Goal: Information Seeking & Learning: Learn about a topic

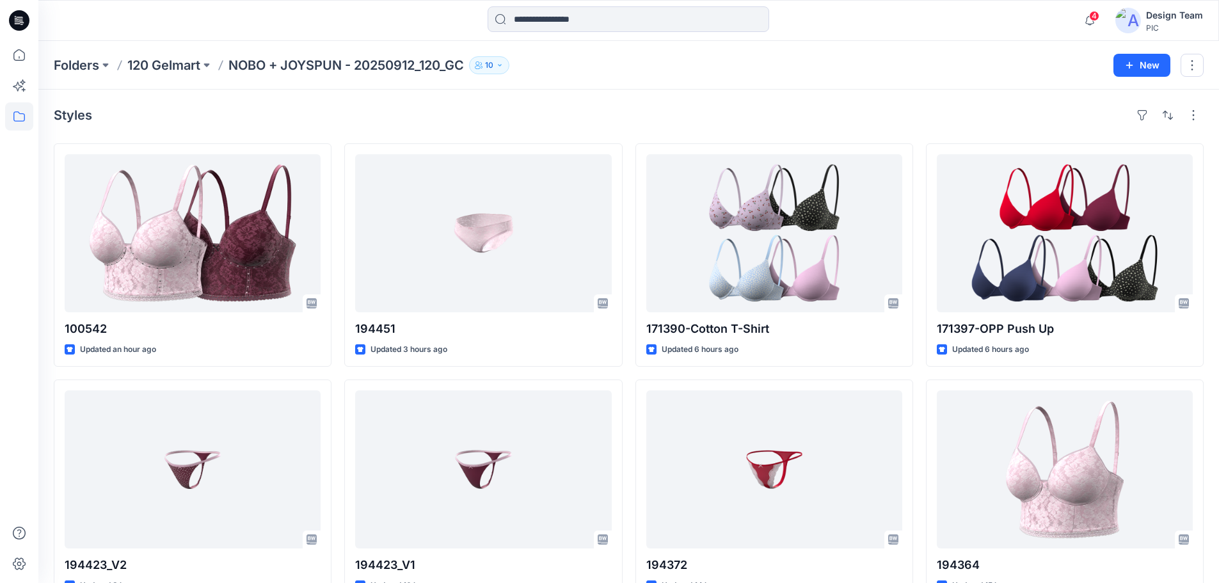
click at [329, 67] on p "NOBO + JOYSPUN - 20250912_120_GC" at bounding box center [345, 65] width 235 height 18
click at [310, 68] on p "NOBO + JOYSPUN - 20250912_120_GC" at bounding box center [345, 65] width 235 height 18
click at [313, 61] on p "NOBO + JOYSPUN - 20250912_120_GC" at bounding box center [345, 65] width 235 height 18
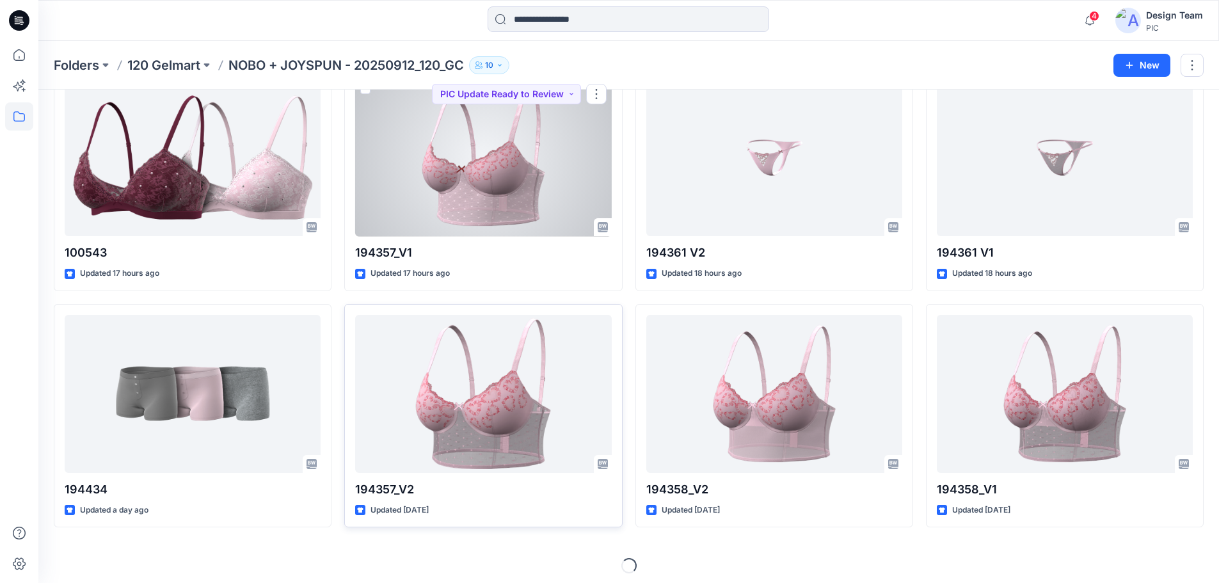
scroll to position [1026, 0]
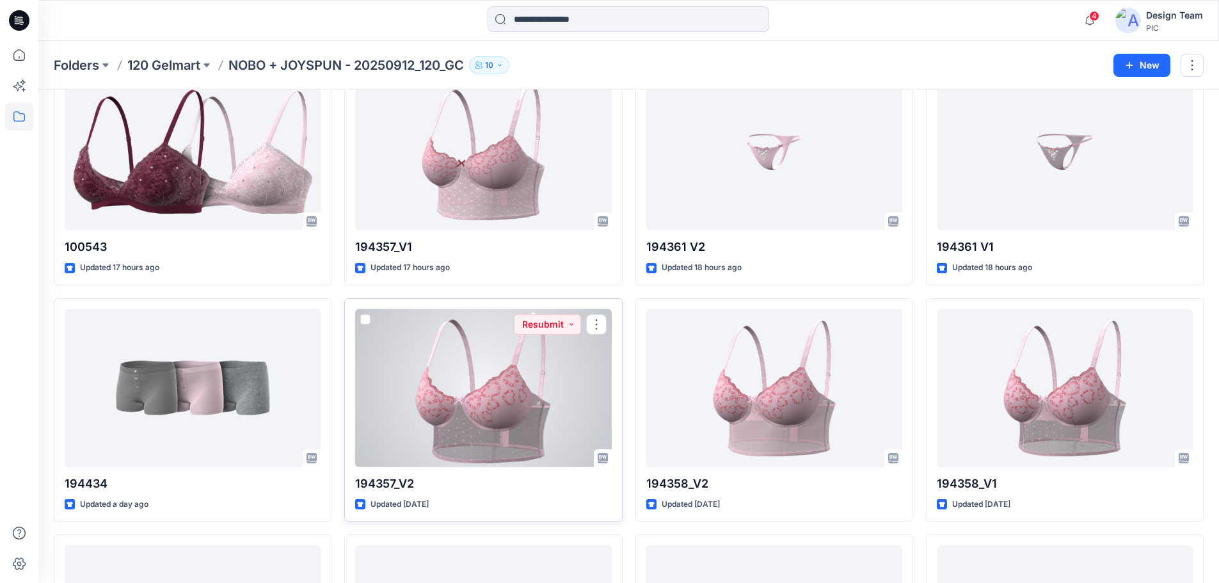
click at [489, 390] on div at bounding box center [483, 388] width 256 height 158
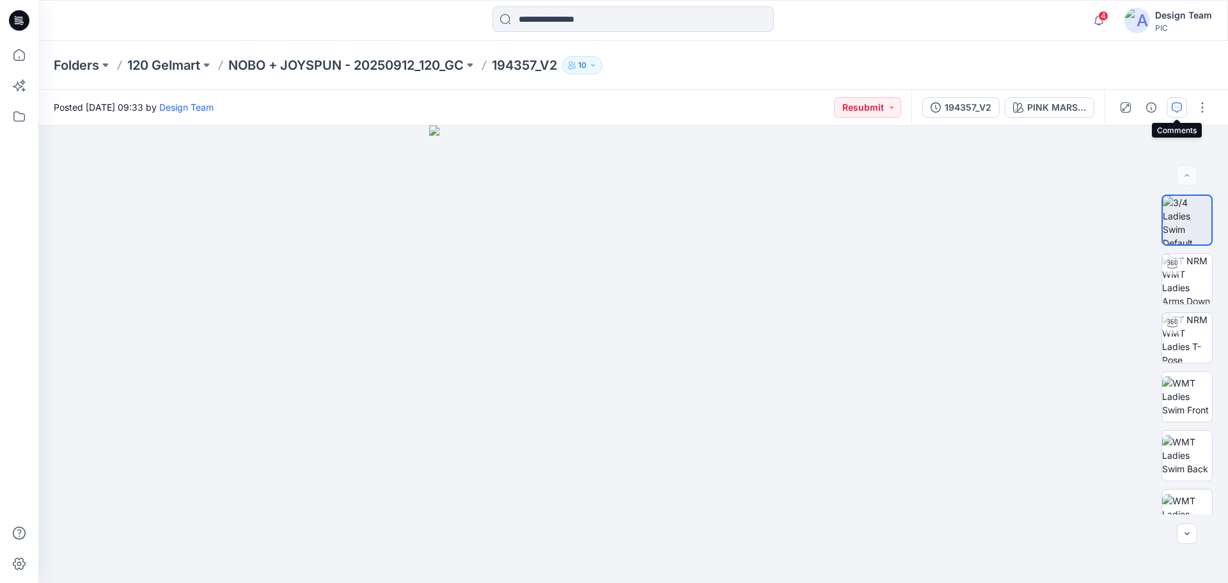
click at [1169, 107] on button "button" at bounding box center [1177, 107] width 20 height 20
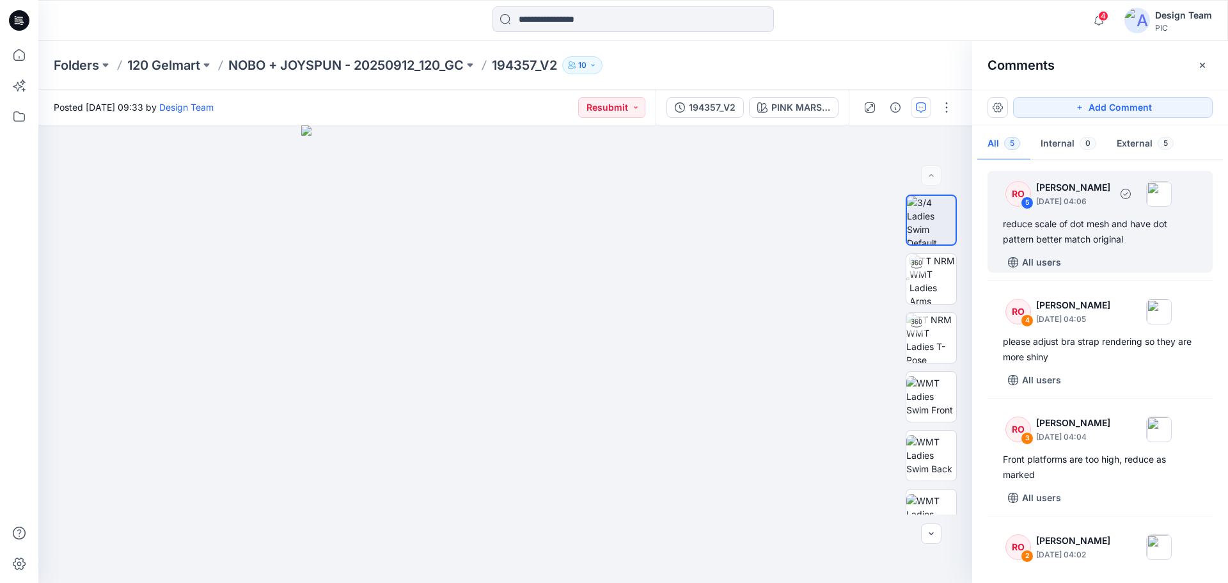
click at [1172, 193] on img at bounding box center [1159, 194] width 26 height 26
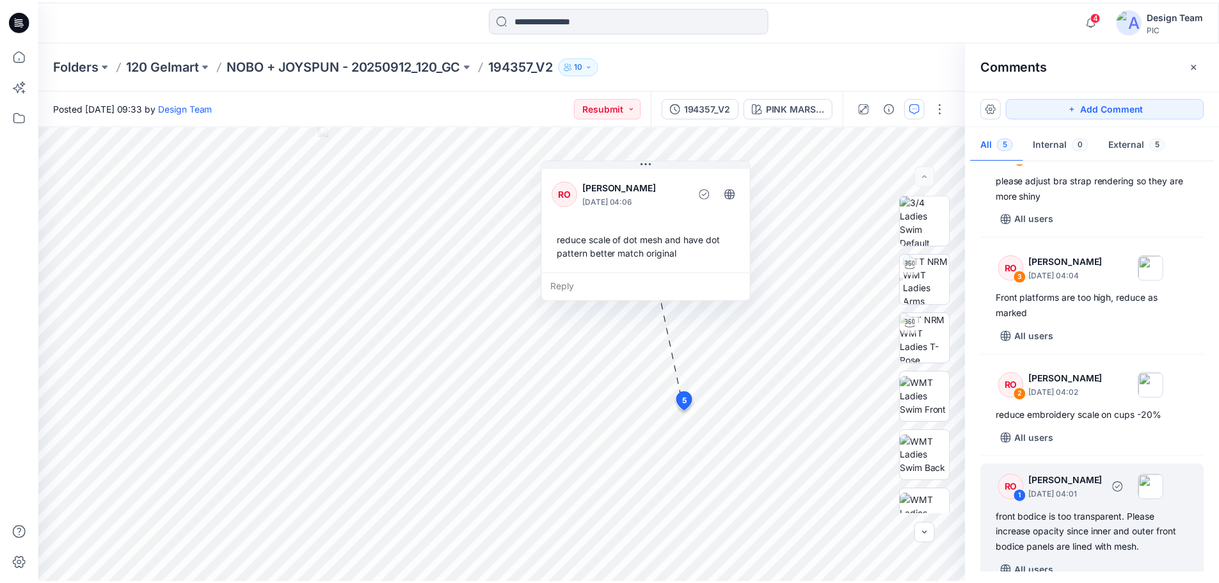
scroll to position [178, 0]
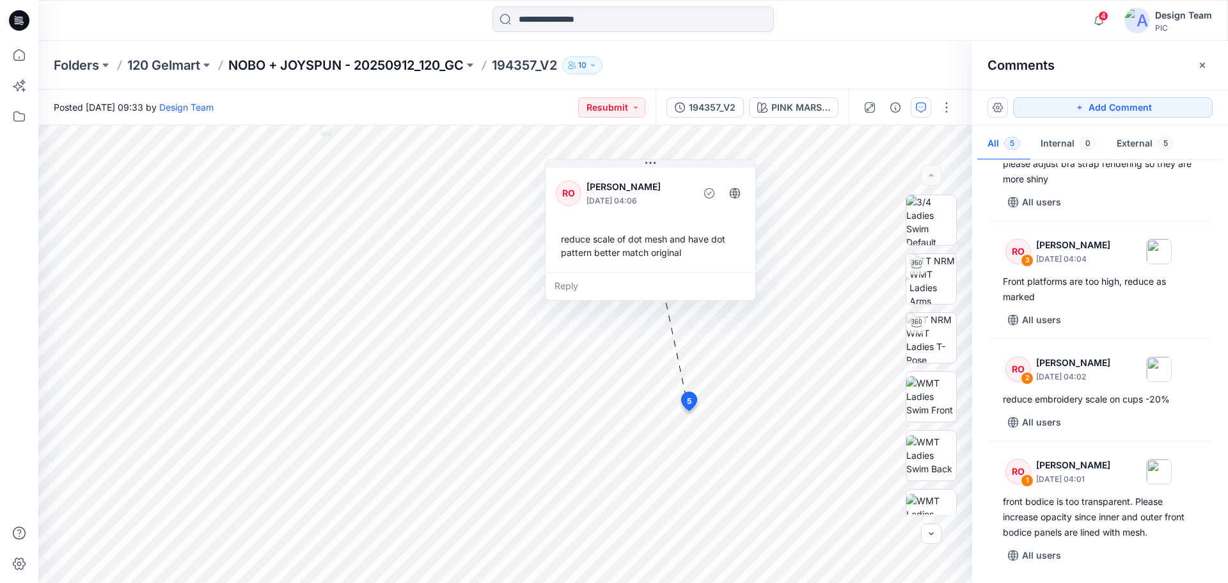
click at [440, 62] on p "NOBO + JOYSPUN - 20250912_120_GC" at bounding box center [345, 65] width 235 height 18
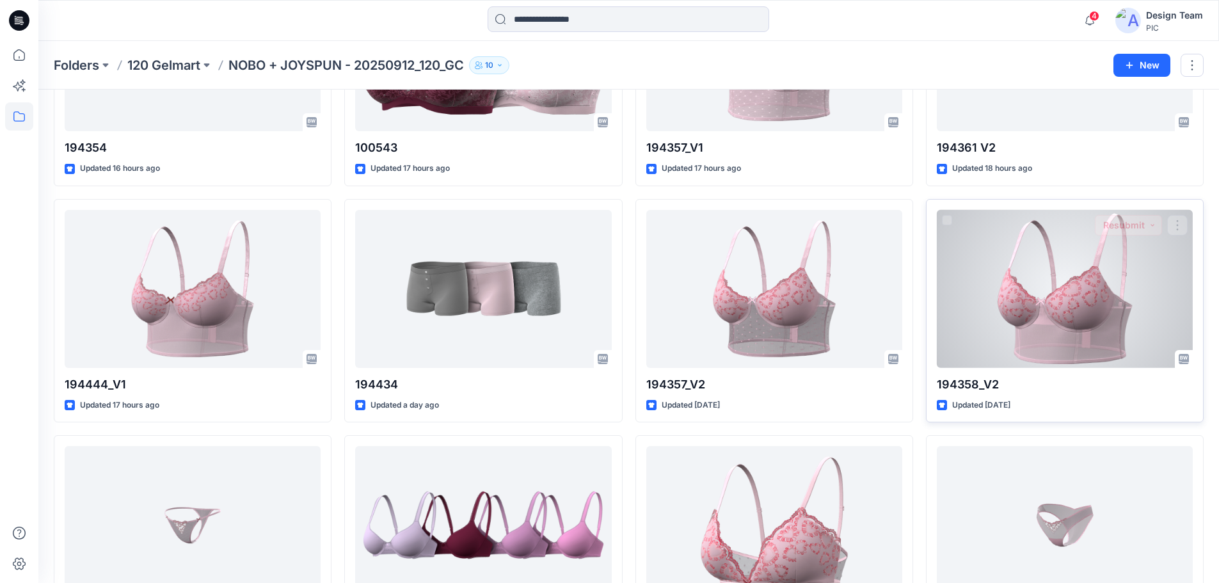
scroll to position [1151, 0]
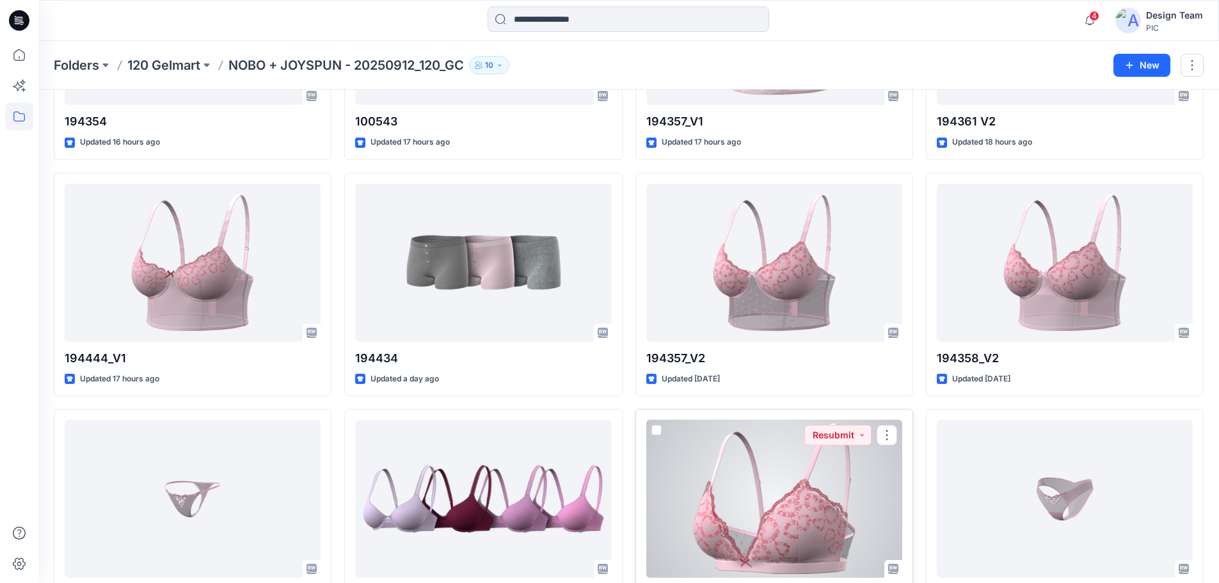
click at [754, 461] on div at bounding box center [774, 499] width 256 height 158
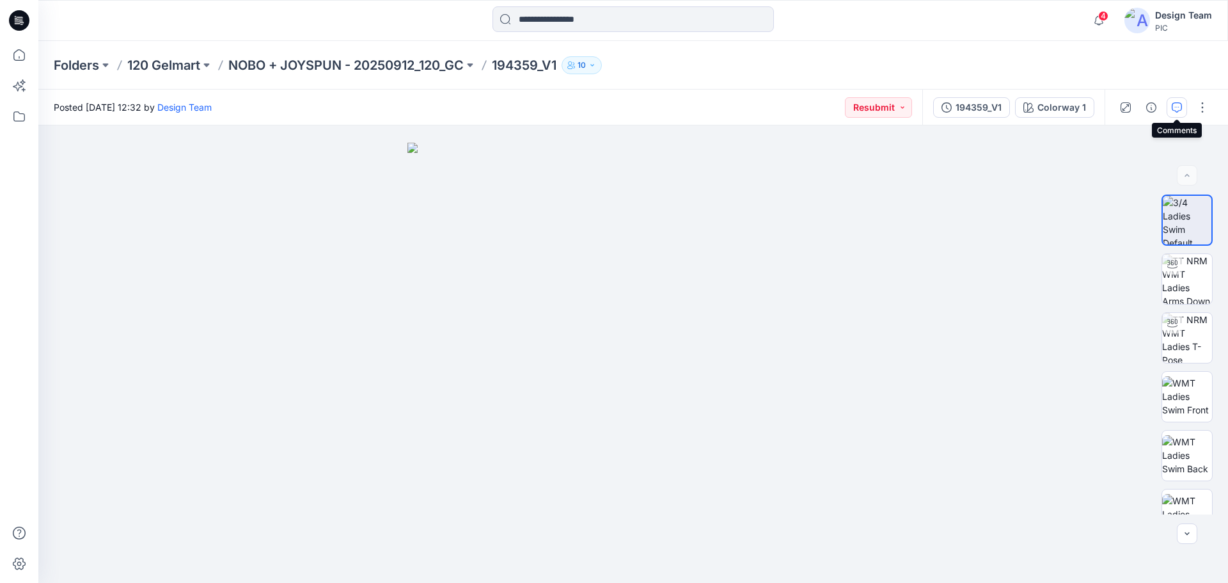
click at [1172, 102] on button "button" at bounding box center [1177, 107] width 20 height 20
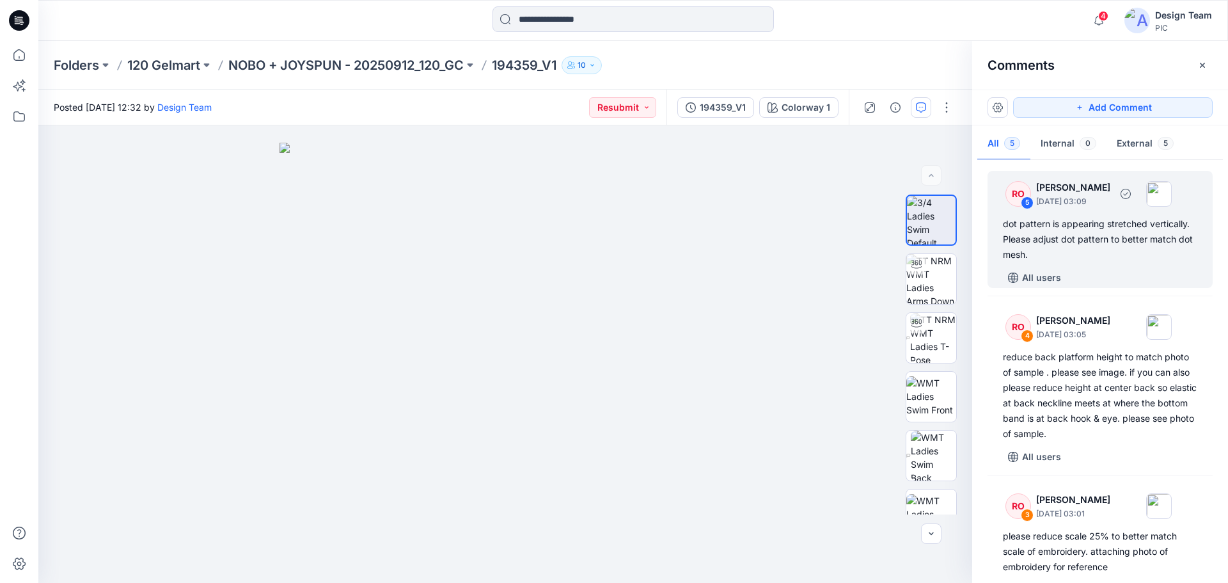
click at [1115, 242] on div "dot pattern is appearing stretched vertically. Please adjust dot pattern to bet…" at bounding box center [1100, 239] width 194 height 46
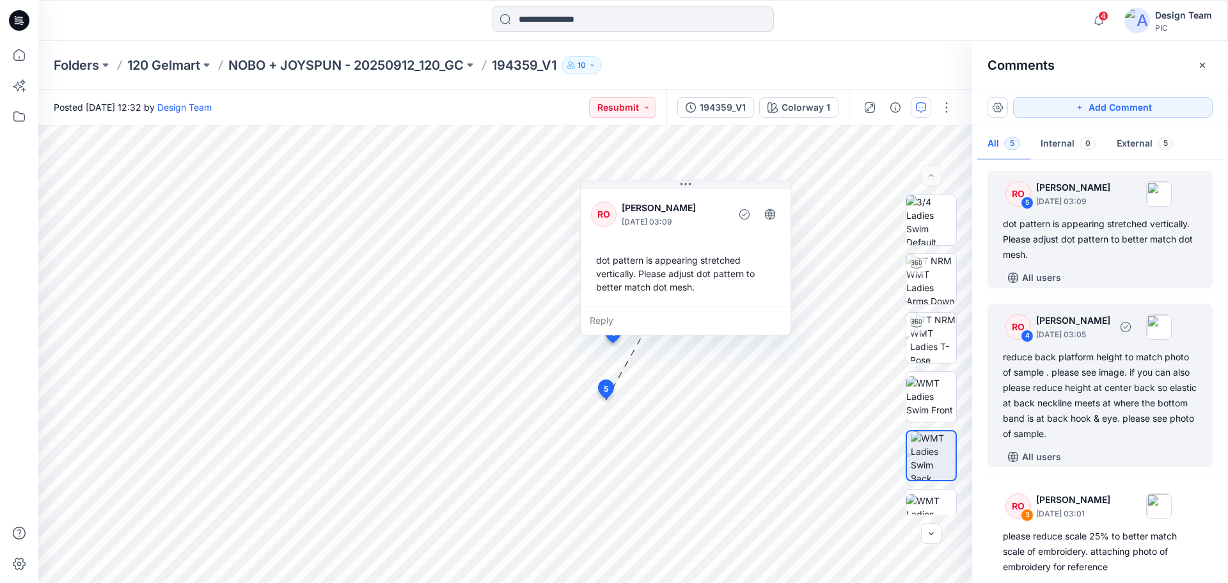
click at [1099, 392] on div "reduce back platform height to match photo of sample . please see image. if you…" at bounding box center [1100, 395] width 194 height 92
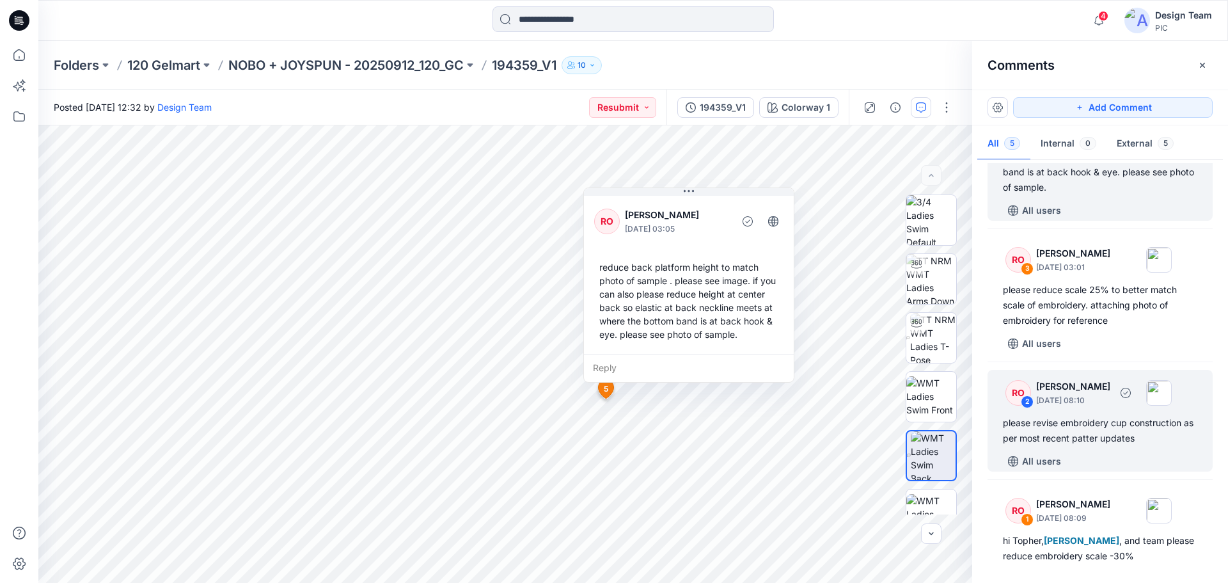
scroll to position [256, 0]
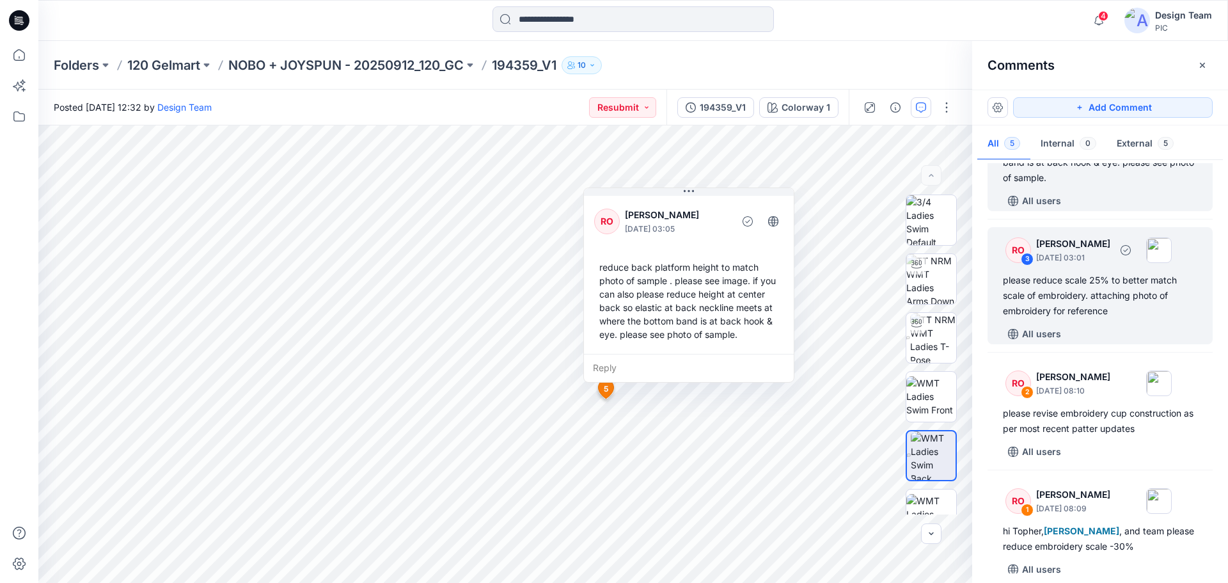
click at [1052, 303] on div "please reduce scale 25% to better match scale of embroidery. attaching photo of…" at bounding box center [1100, 296] width 194 height 46
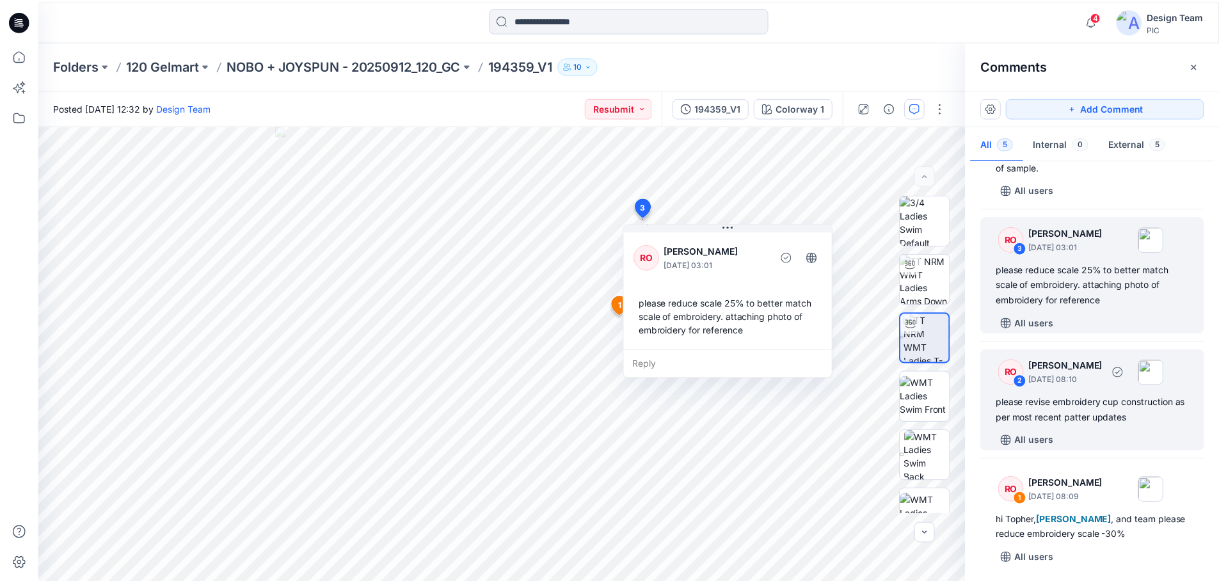
scroll to position [270, 0]
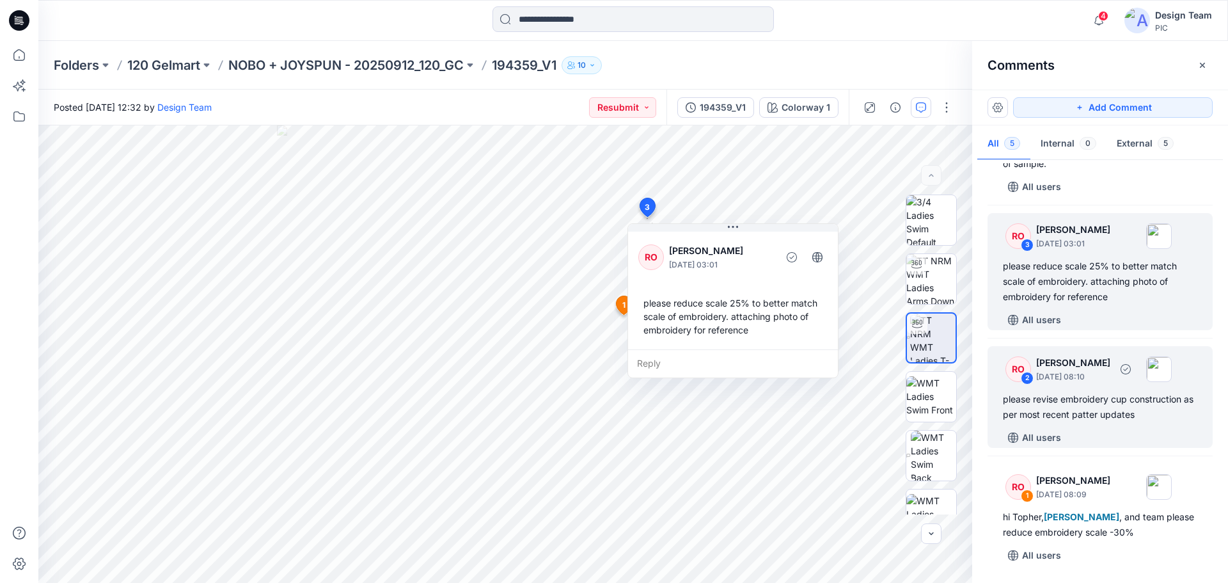
click at [1072, 398] on div "please revise embroidery cup construction as per most recent patter updates" at bounding box center [1100, 406] width 194 height 31
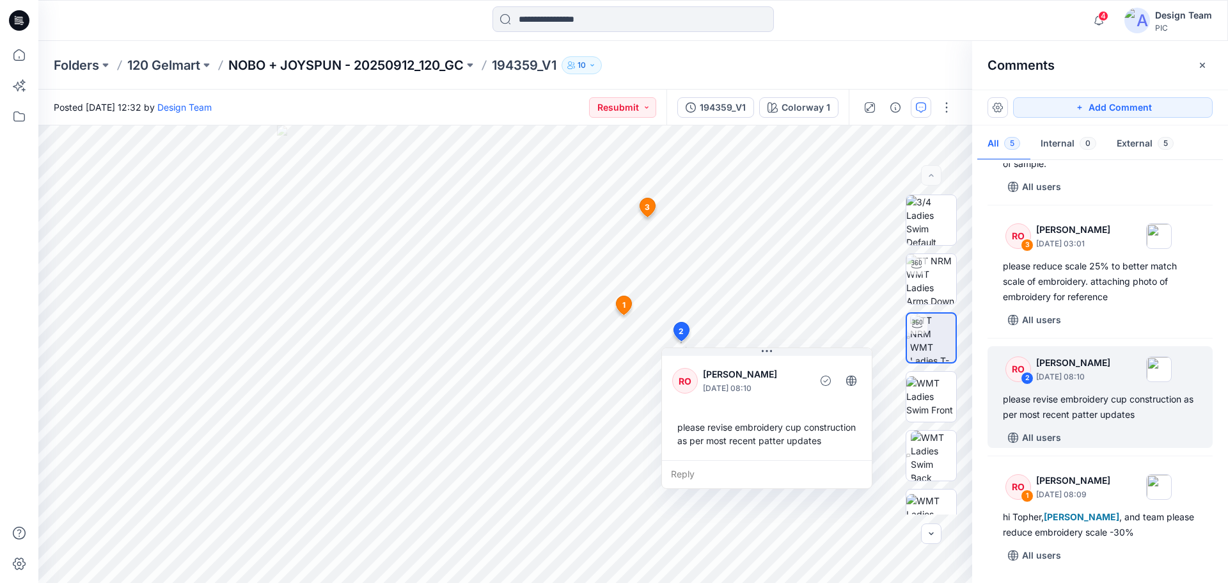
click at [402, 67] on p "NOBO + JOYSPUN - 20250912_120_GC" at bounding box center [345, 65] width 235 height 18
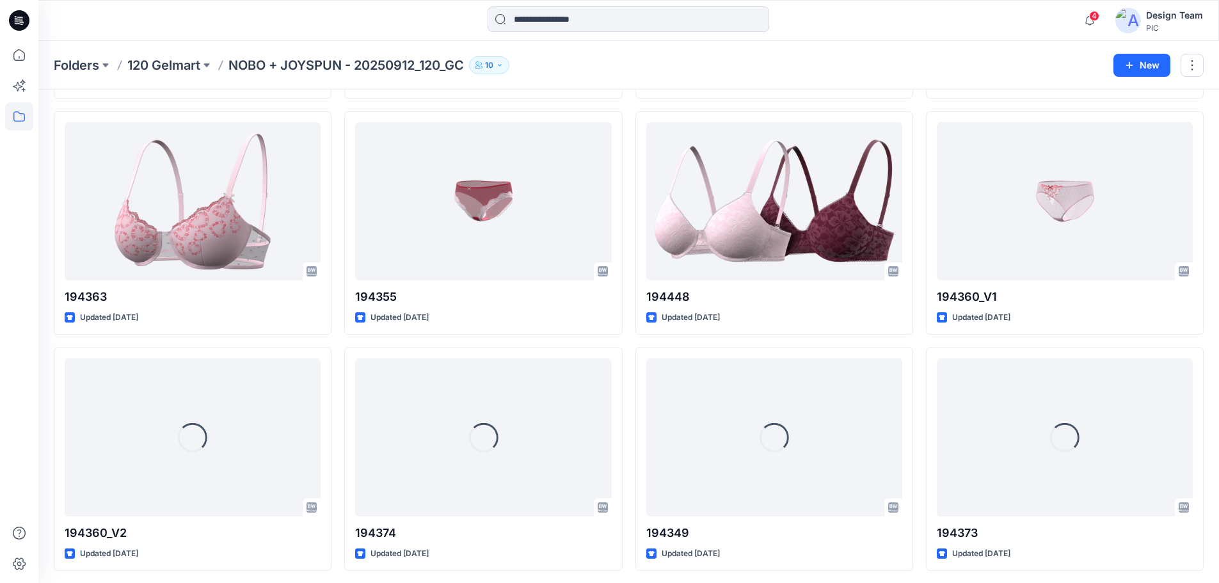
scroll to position [2630, 0]
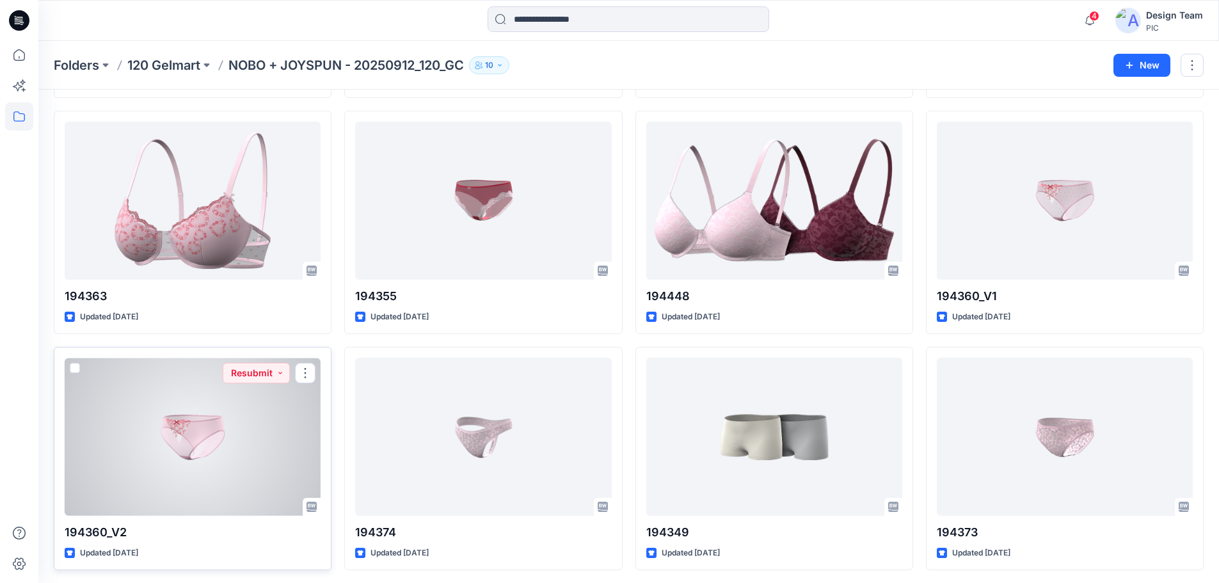
click at [238, 442] on div at bounding box center [193, 437] width 256 height 158
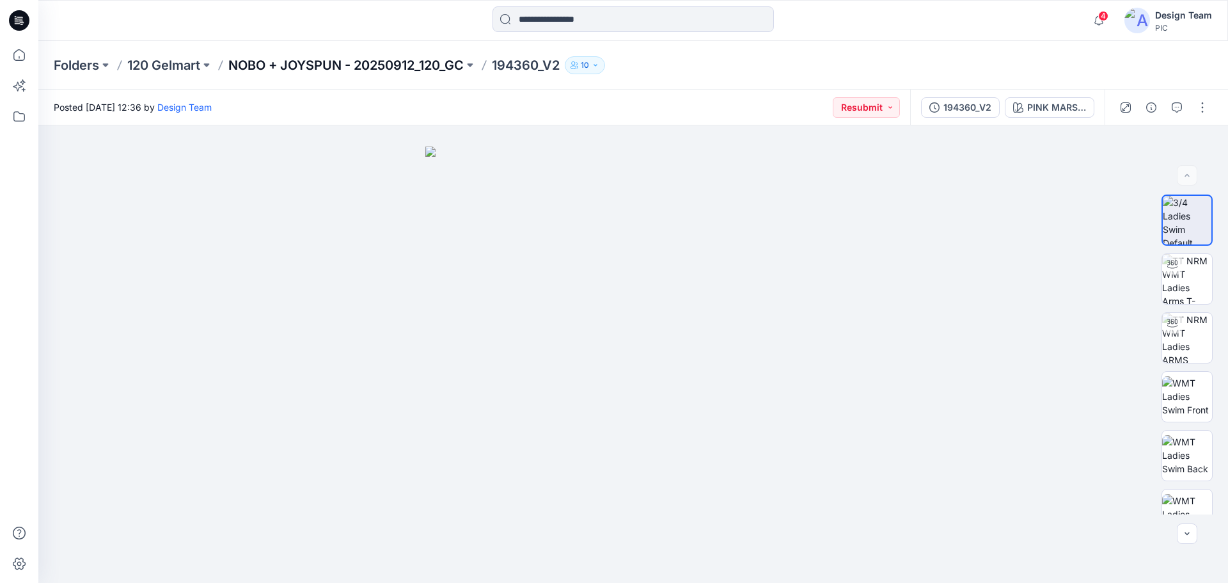
click at [414, 62] on p "NOBO + JOYSPUN - 20250912_120_GC" at bounding box center [345, 65] width 235 height 18
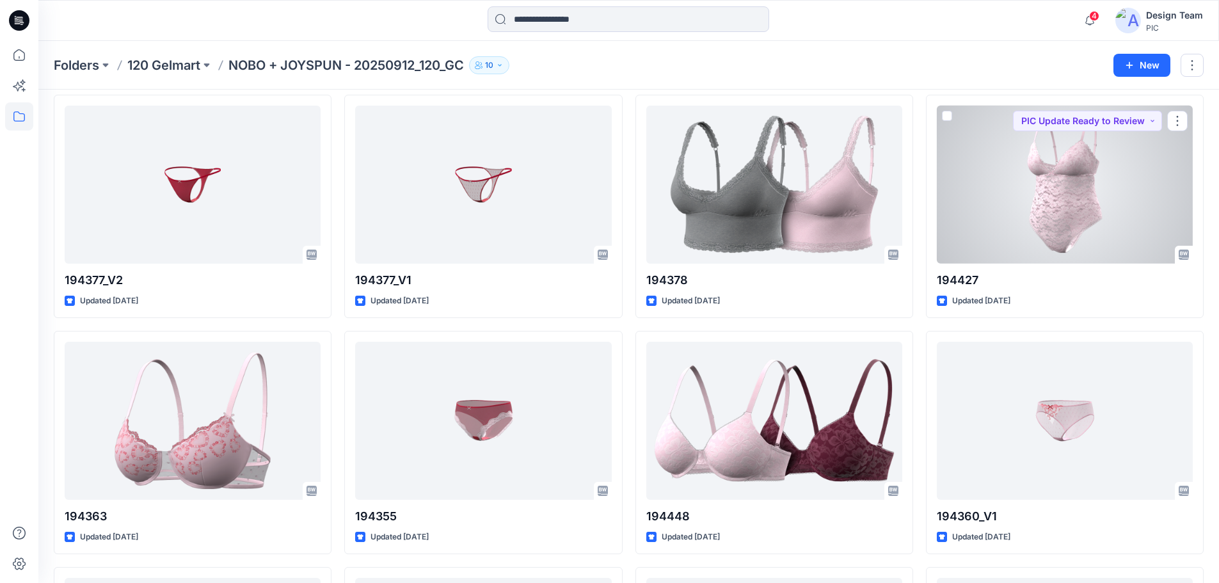
scroll to position [2431, 0]
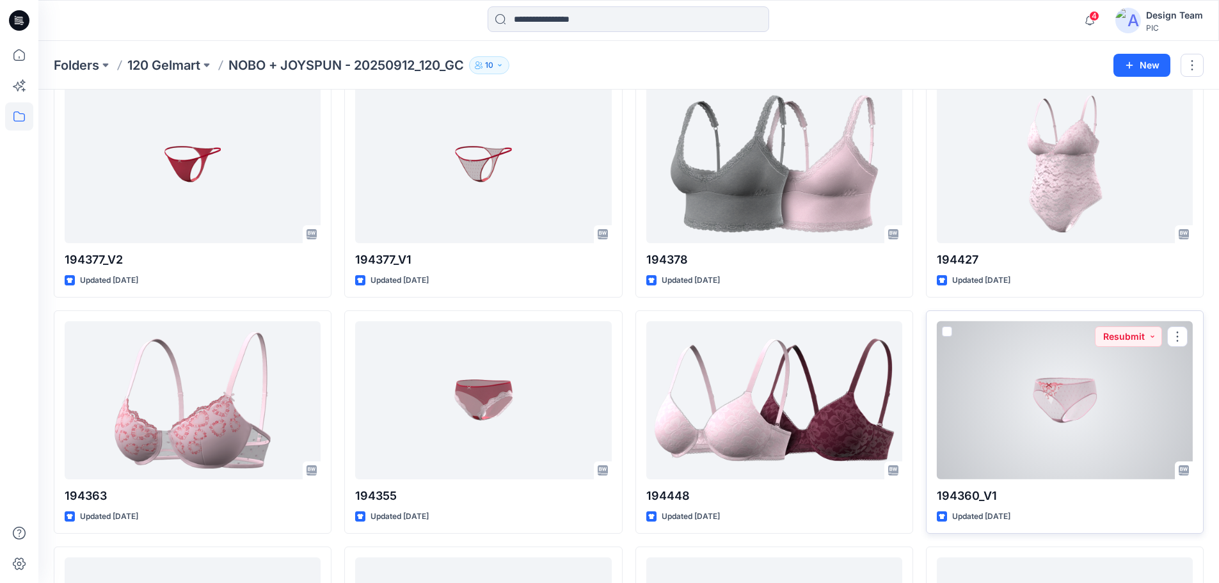
click at [1063, 403] on div at bounding box center [1065, 400] width 256 height 158
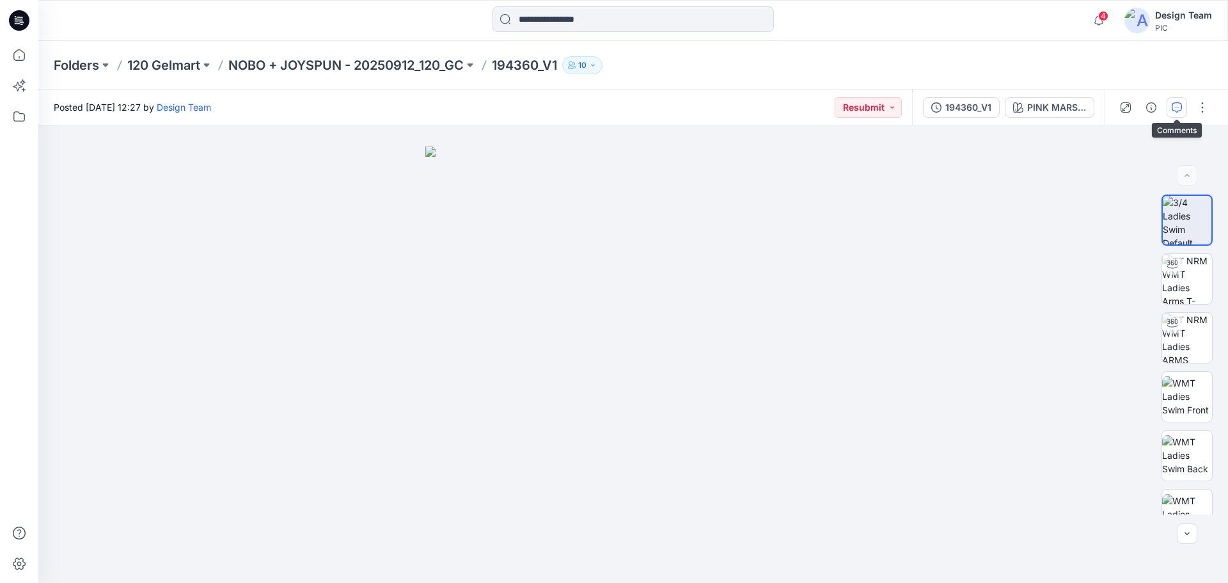
click at [1178, 106] on icon "button" at bounding box center [1177, 107] width 10 height 10
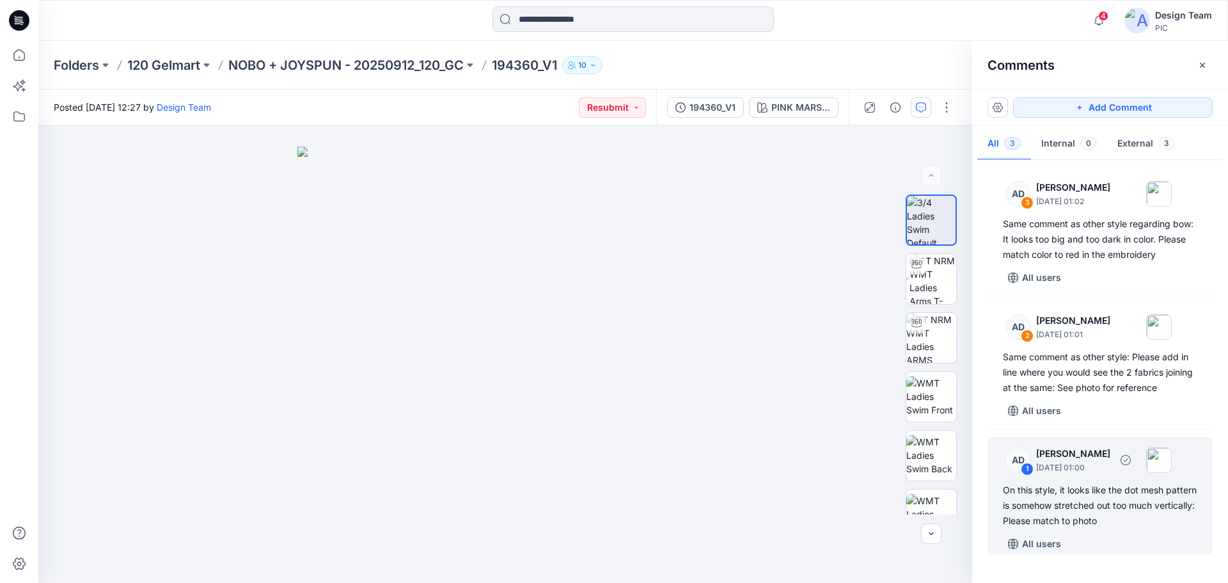
click at [1091, 517] on div "On this style, it looks like the dot mesh pattern is somehow stretched out too …" at bounding box center [1100, 505] width 194 height 46
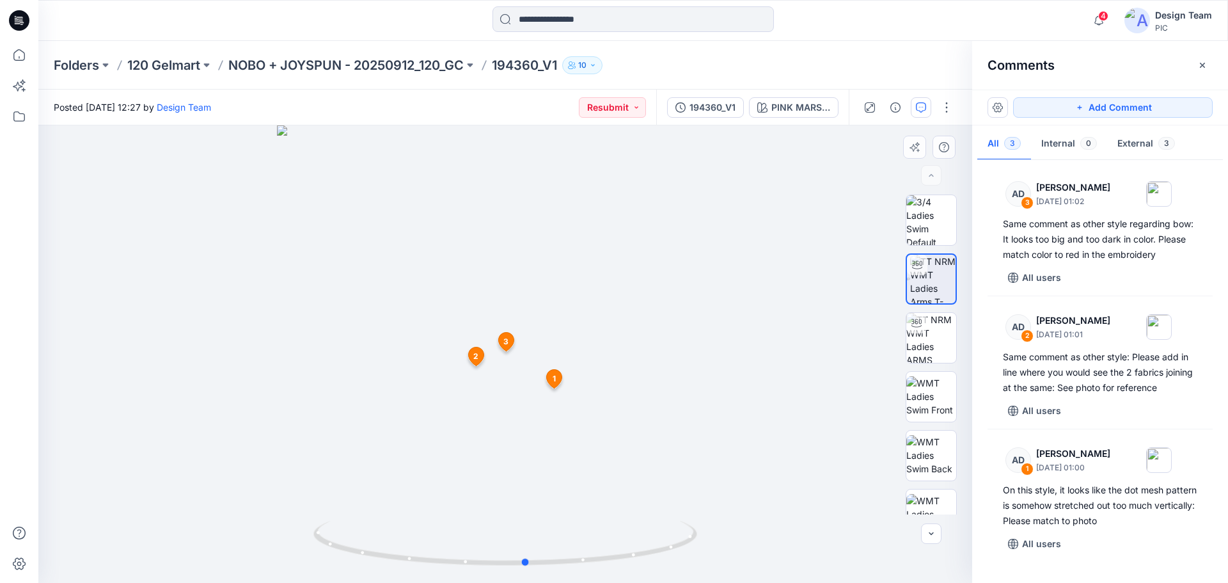
drag, startPoint x: 677, startPoint y: 548, endPoint x: 699, endPoint y: 518, distance: 37.3
click at [699, 518] on div at bounding box center [505, 353] width 934 height 457
click at [367, 66] on p "NOBO + JOYSPUN - 20250912_120_GC" at bounding box center [345, 65] width 235 height 18
